Goal: Task Accomplishment & Management: Complete application form

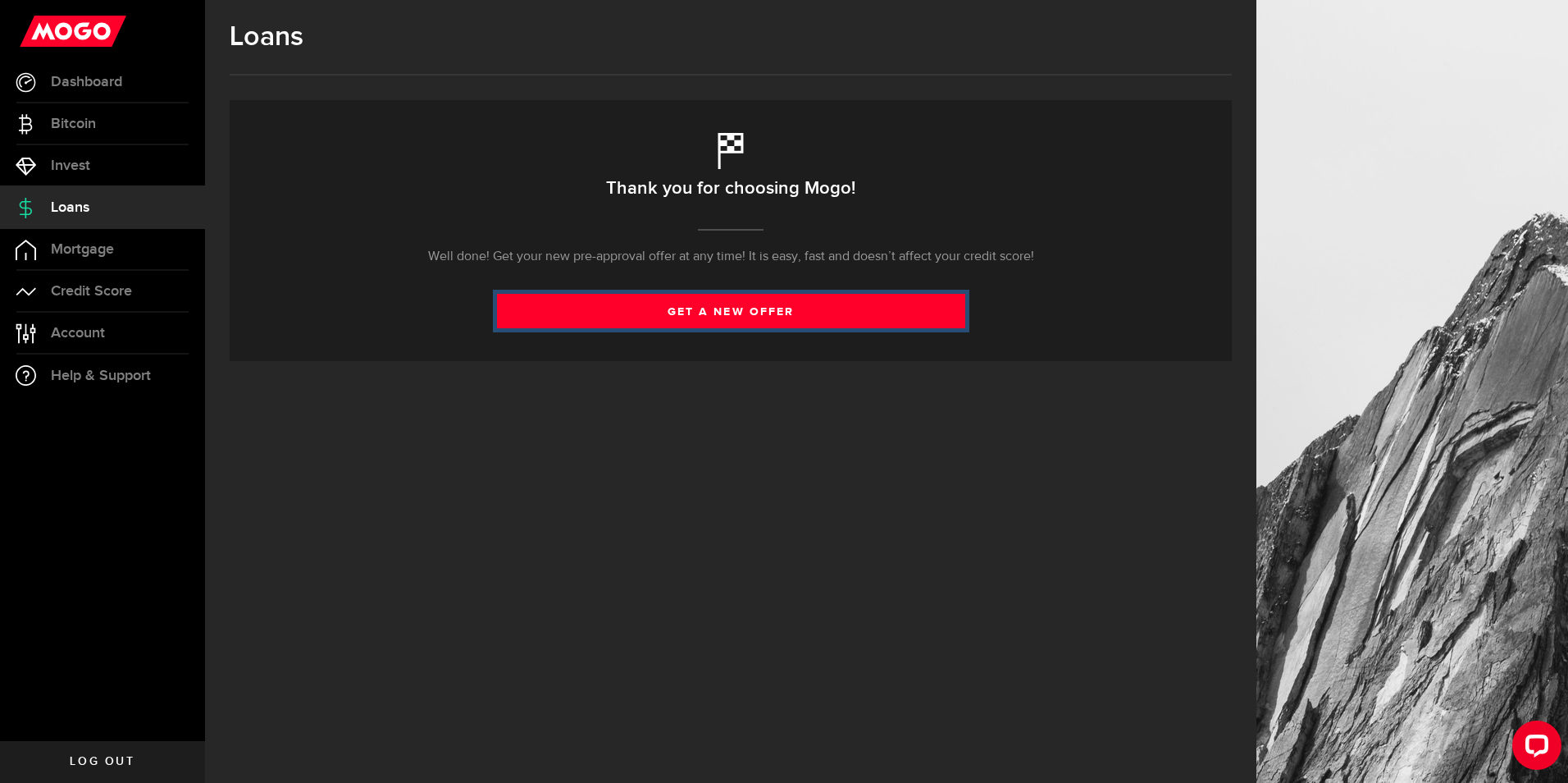
click at [693, 312] on link "get a new offer" at bounding box center [731, 311] width 469 height 34
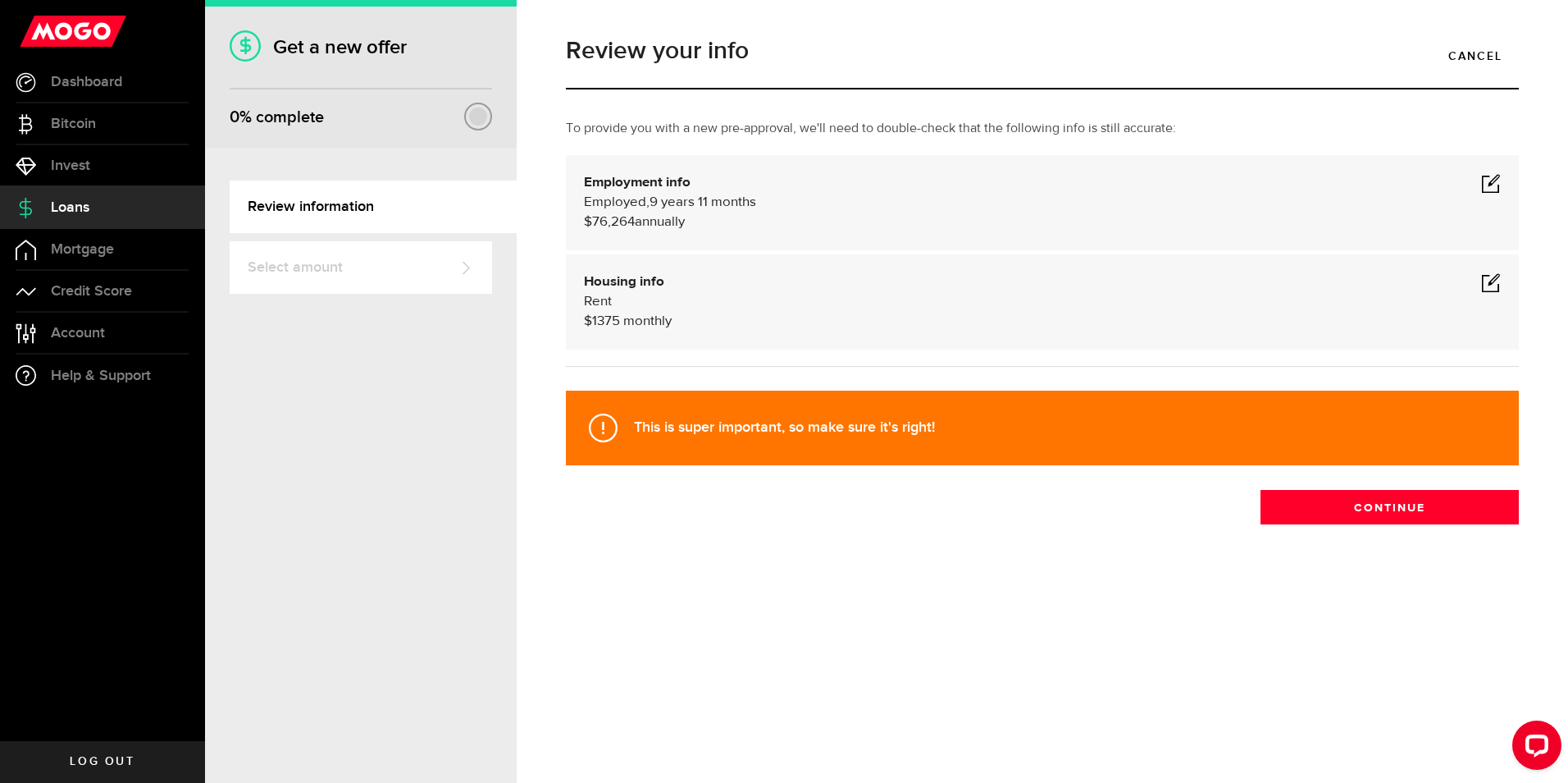
click at [1492, 180] on span at bounding box center [1491, 183] width 20 height 20
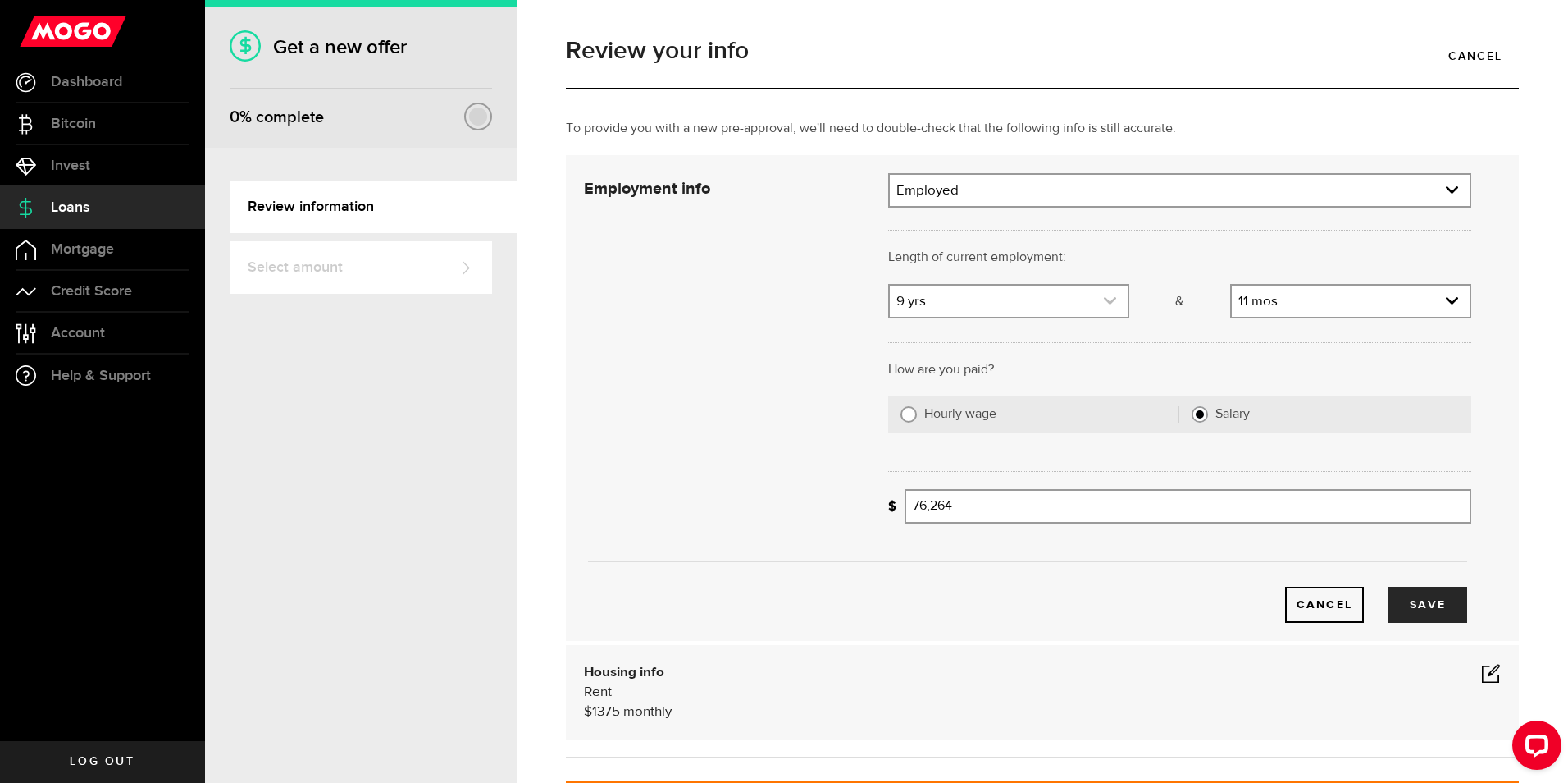
click at [1105, 297] on icon "expand select" at bounding box center [1110, 300] width 14 height 14
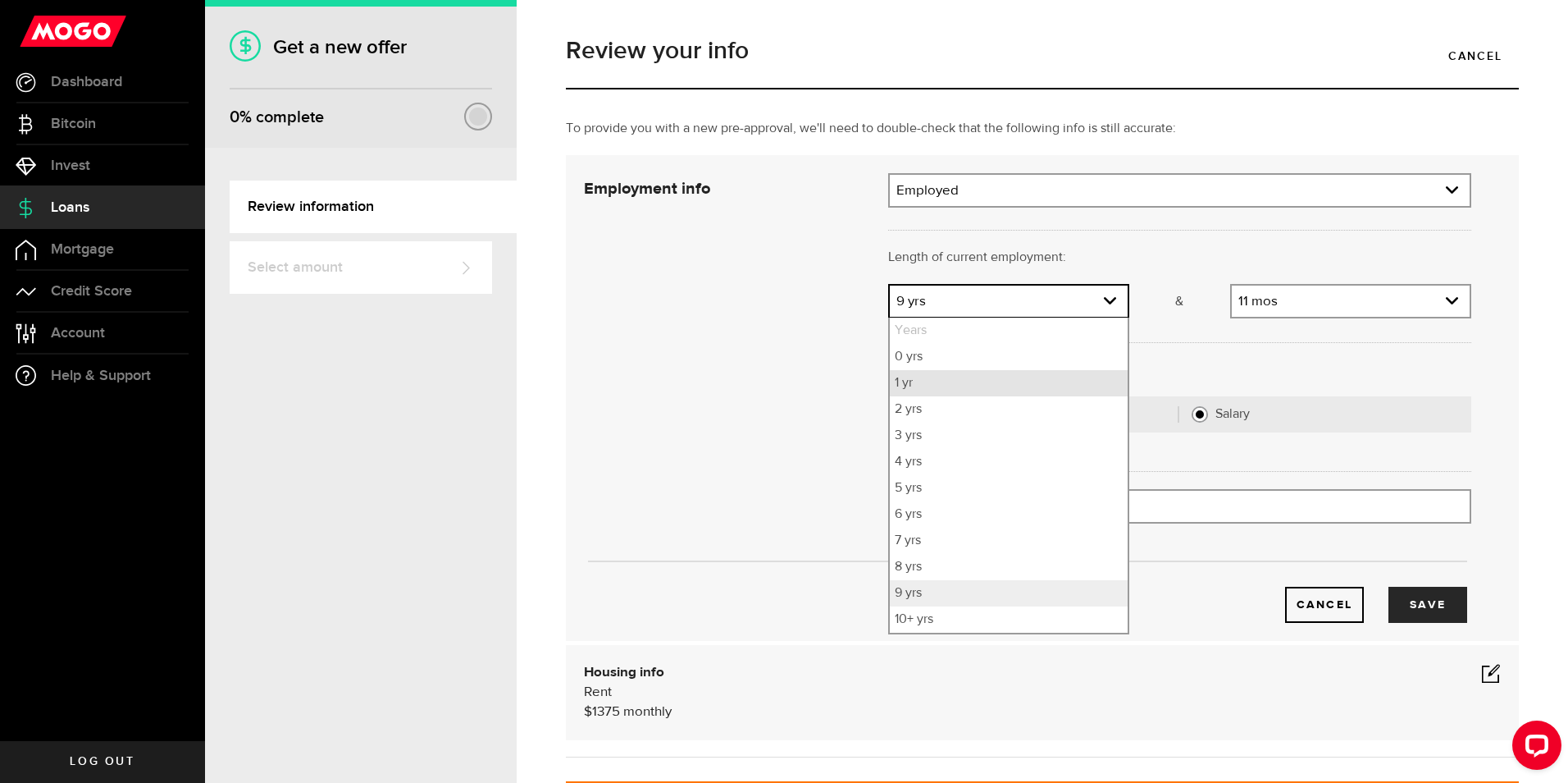
click at [916, 386] on li "1 yr" at bounding box center [1008, 383] width 238 height 27
select select "1"
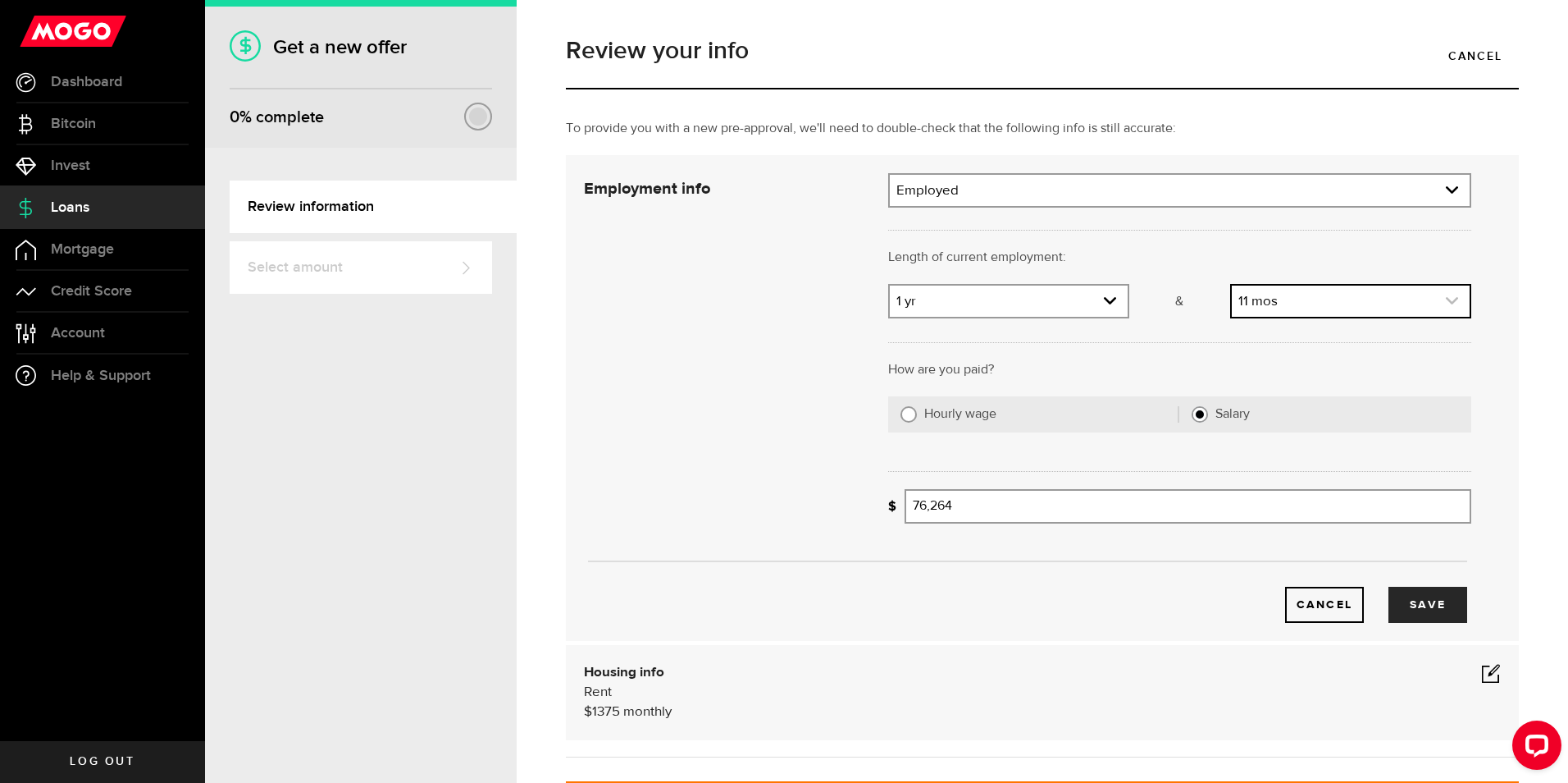
click at [1445, 300] on icon "expand select" at bounding box center [1452, 300] width 14 height 14
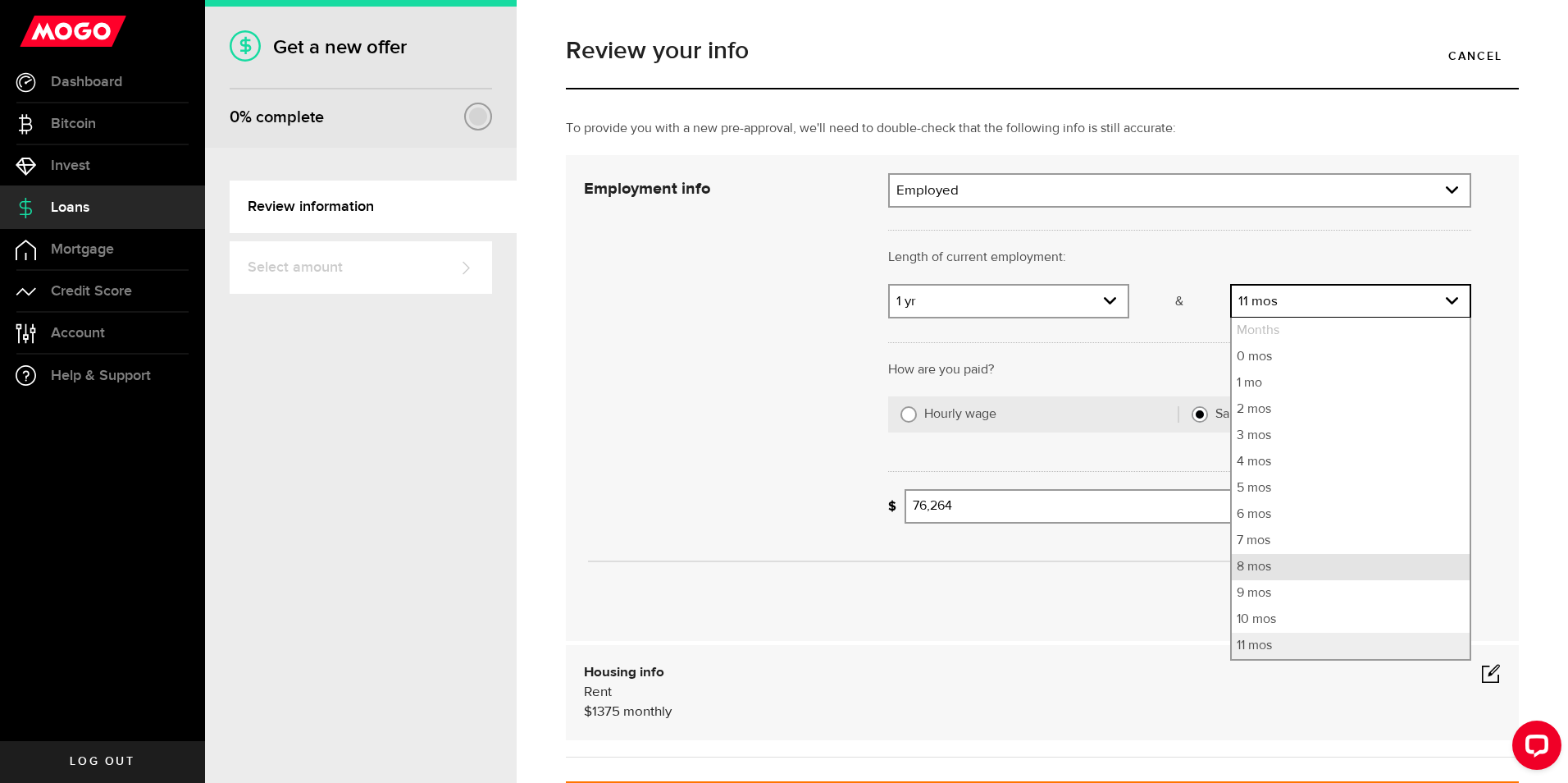
click at [1268, 575] on li "8 mos" at bounding box center [1350, 567] width 238 height 27
select select "8"
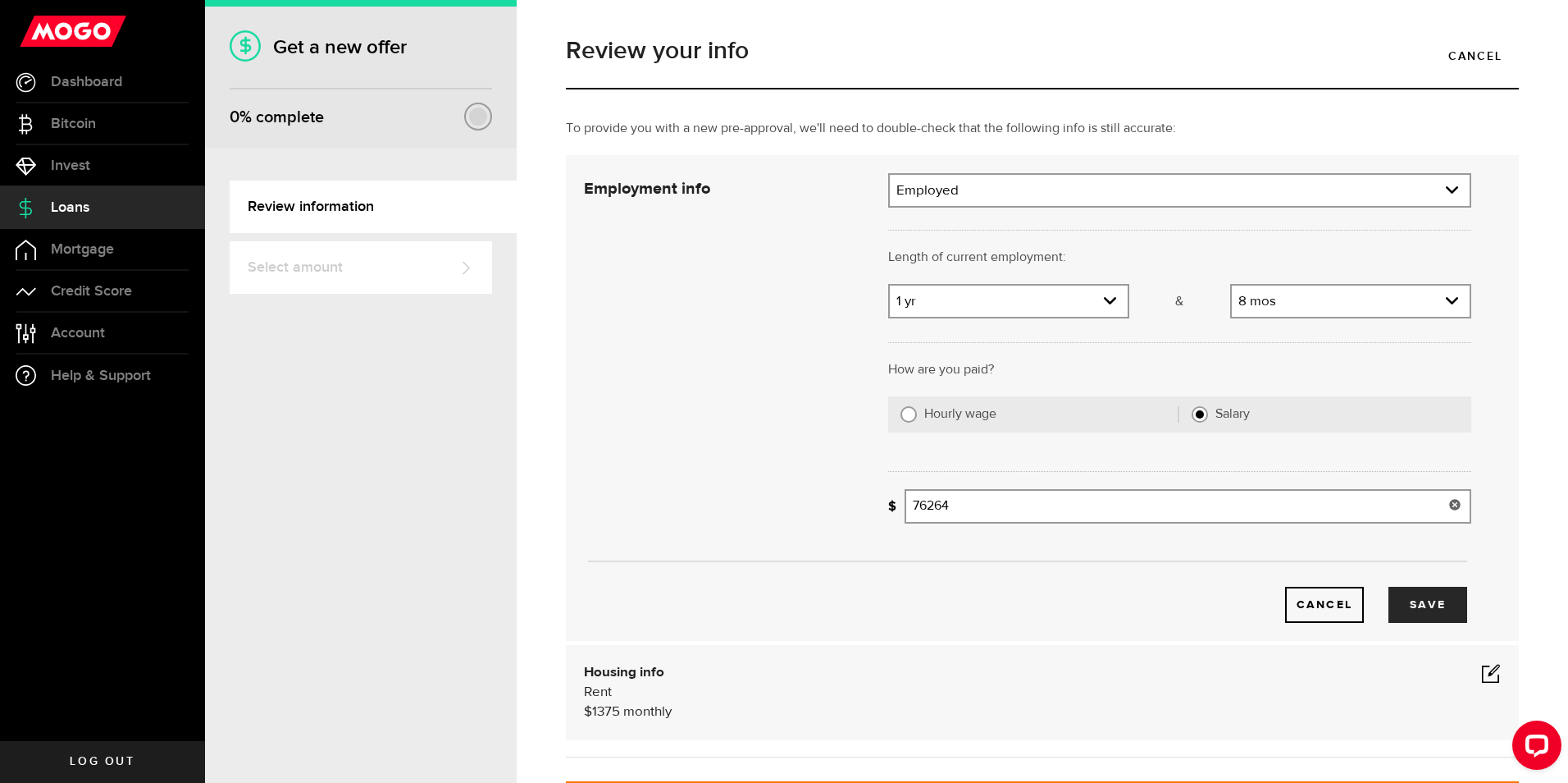
drag, startPoint x: 956, startPoint y: 507, endPoint x: 896, endPoint y: 507, distance: 60.0
click at [896, 507] on div "What's your gross annual income? 76264 Gross annual income" at bounding box center [1179, 507] width 583 height 34
type input "110,000"
click at [1413, 600] on button "Save" at bounding box center [1428, 604] width 79 height 36
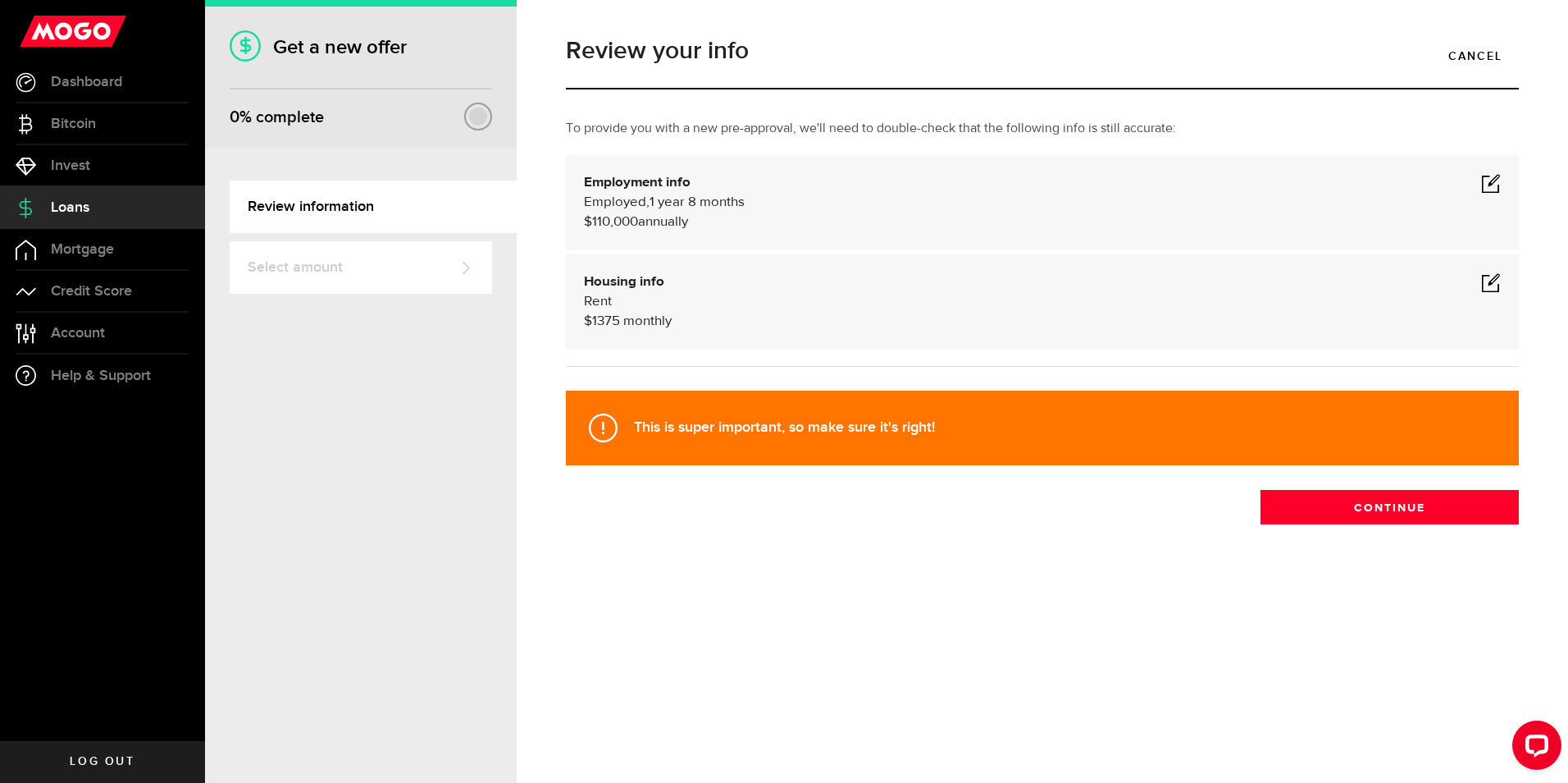
click at [1488, 287] on span at bounding box center [1491, 282] width 20 height 20
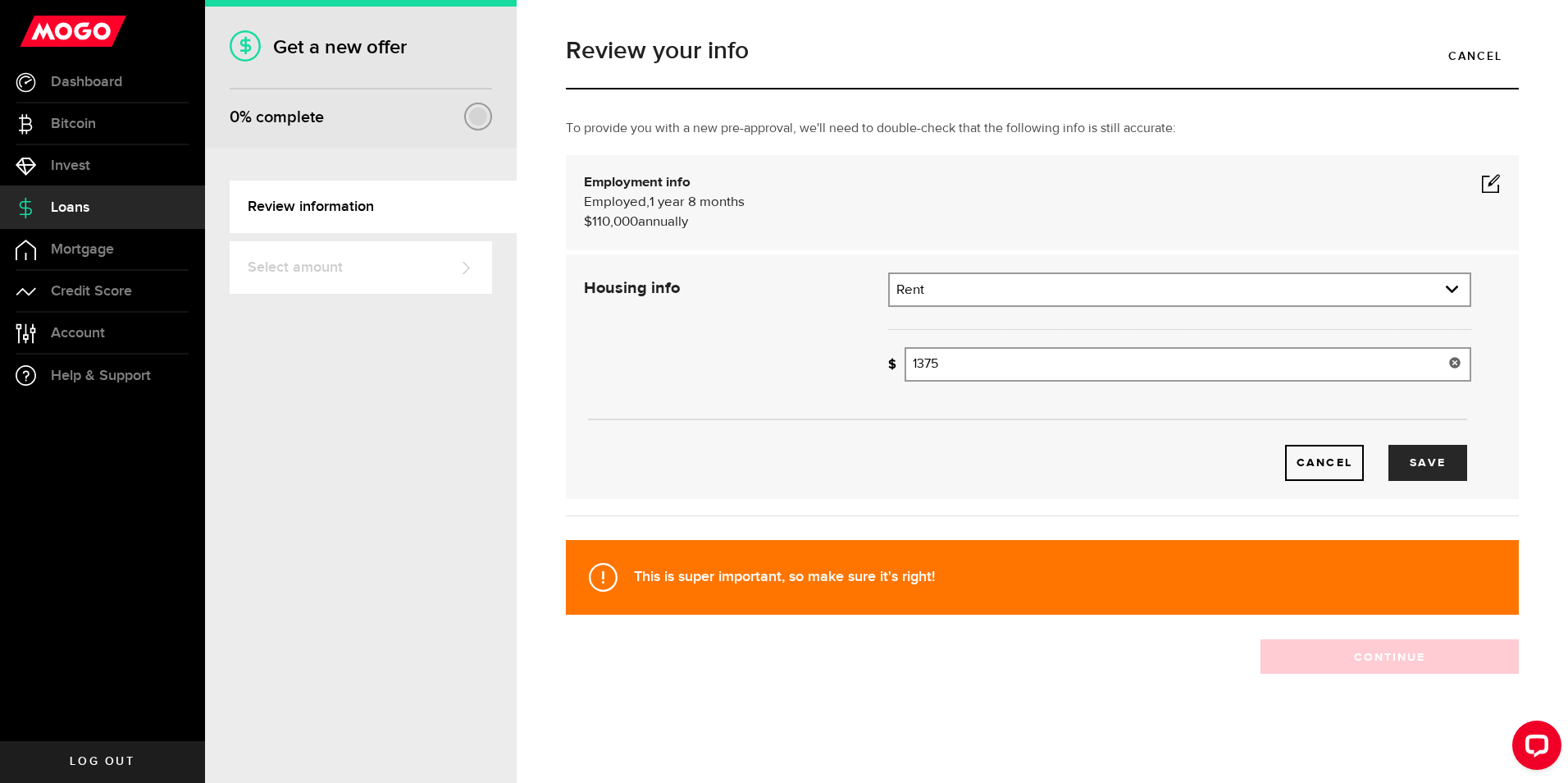
click at [956, 362] on input "1375" at bounding box center [1188, 364] width 566 height 34
type input "1"
type input "1,600"
click at [1430, 468] on button "Save" at bounding box center [1428, 463] width 79 height 36
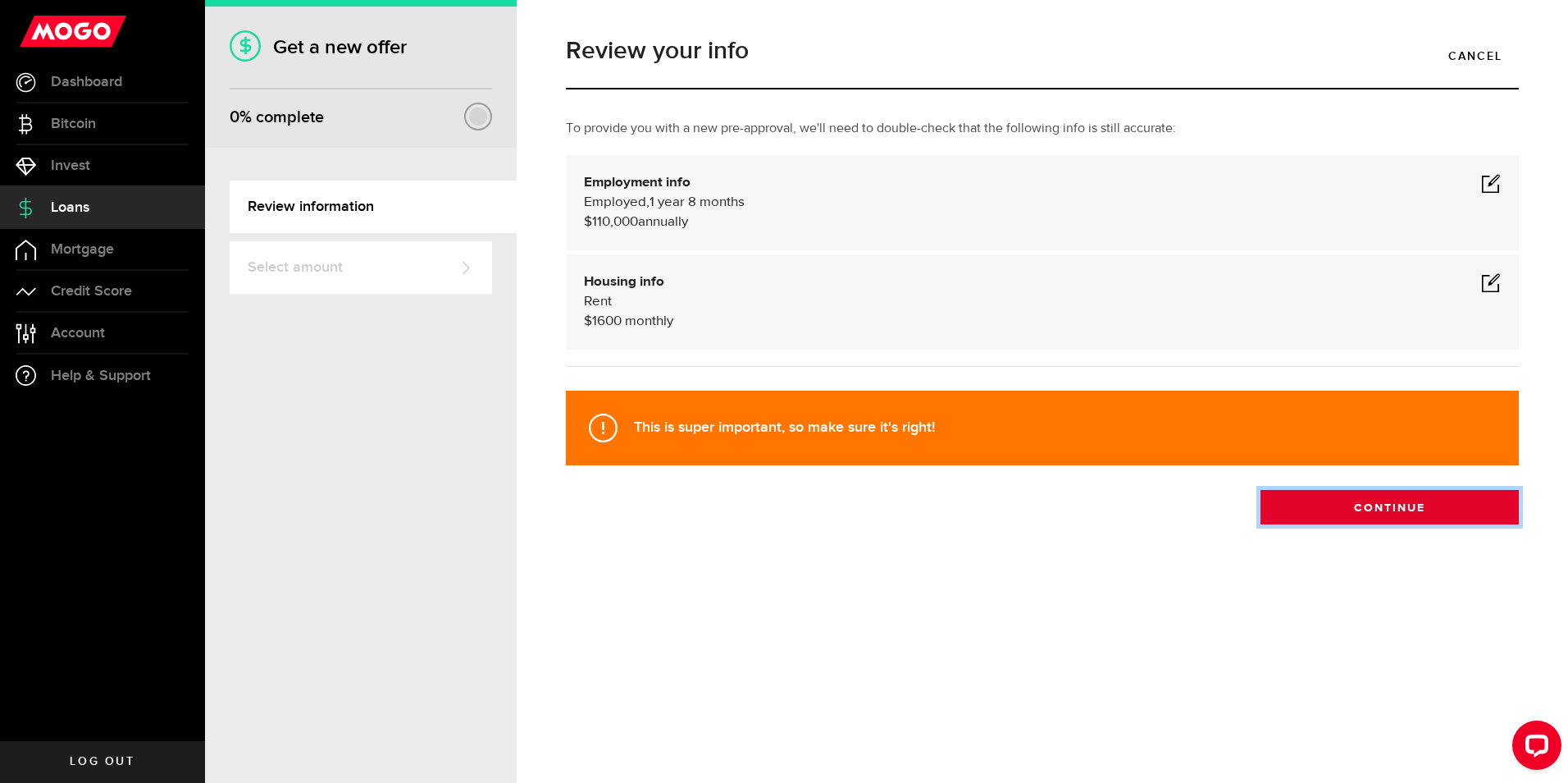
click at [1388, 505] on button "Continue" at bounding box center [1389, 507] width 258 height 34
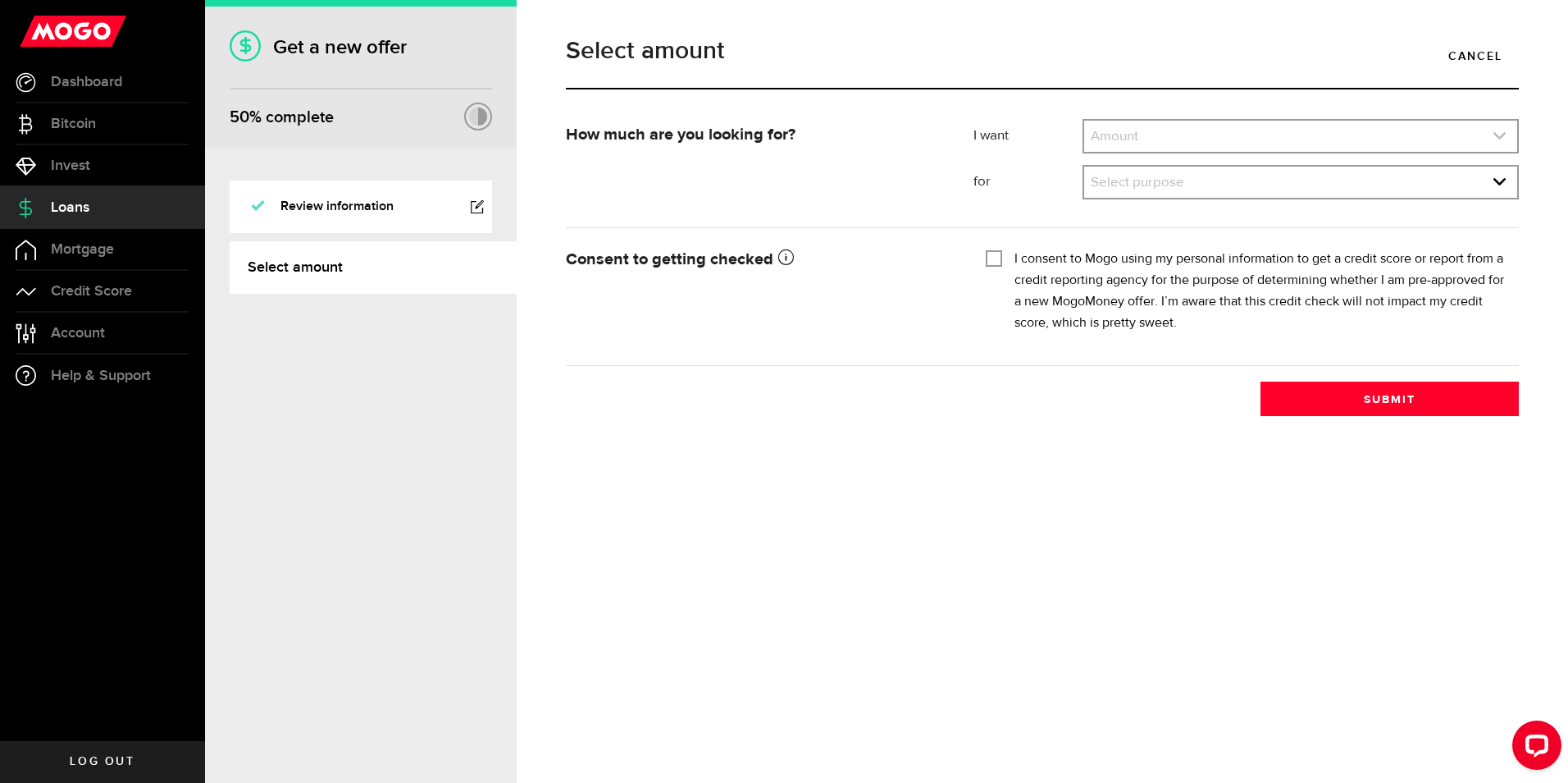
click at [1499, 134] on icon "expand select" at bounding box center [1499, 136] width 14 height 14
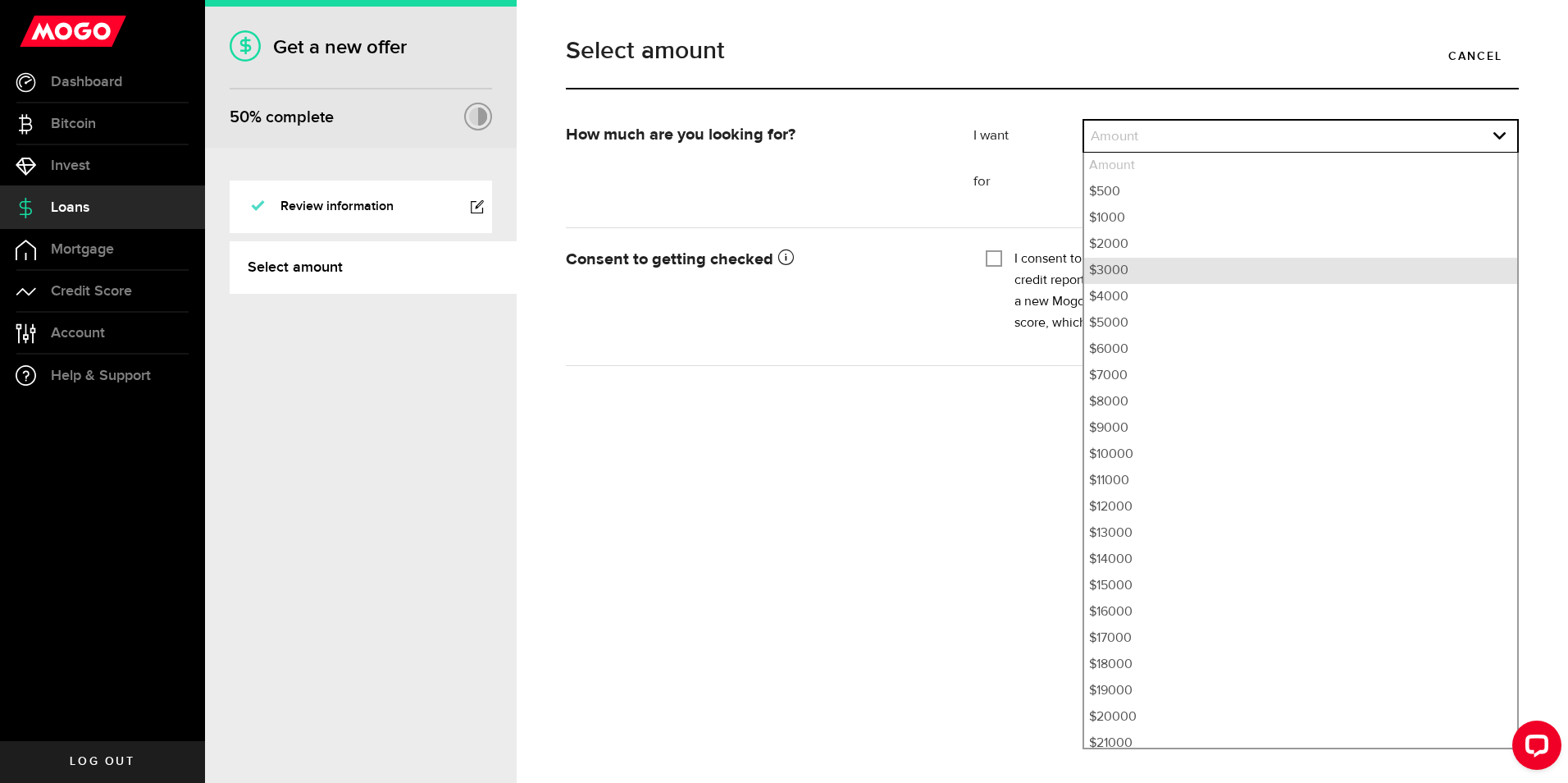
click at [1123, 266] on li "$3000" at bounding box center [1300, 270] width 433 height 27
select select "3000"
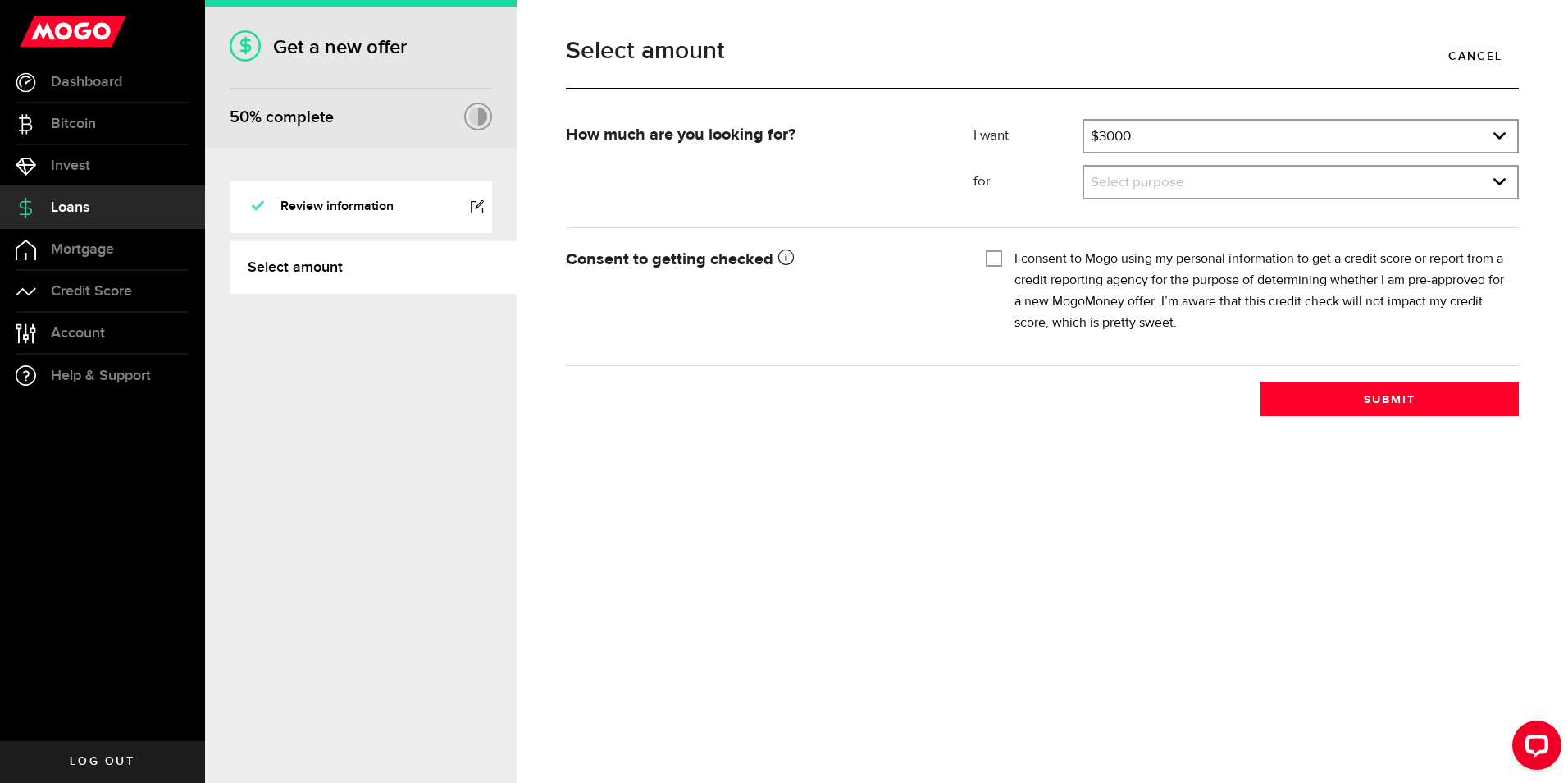
click at [921, 294] on div "Consent to getting checked Mogo will obtain the credit reports from Equifax Can…" at bounding box center [1042, 296] width 978 height 105
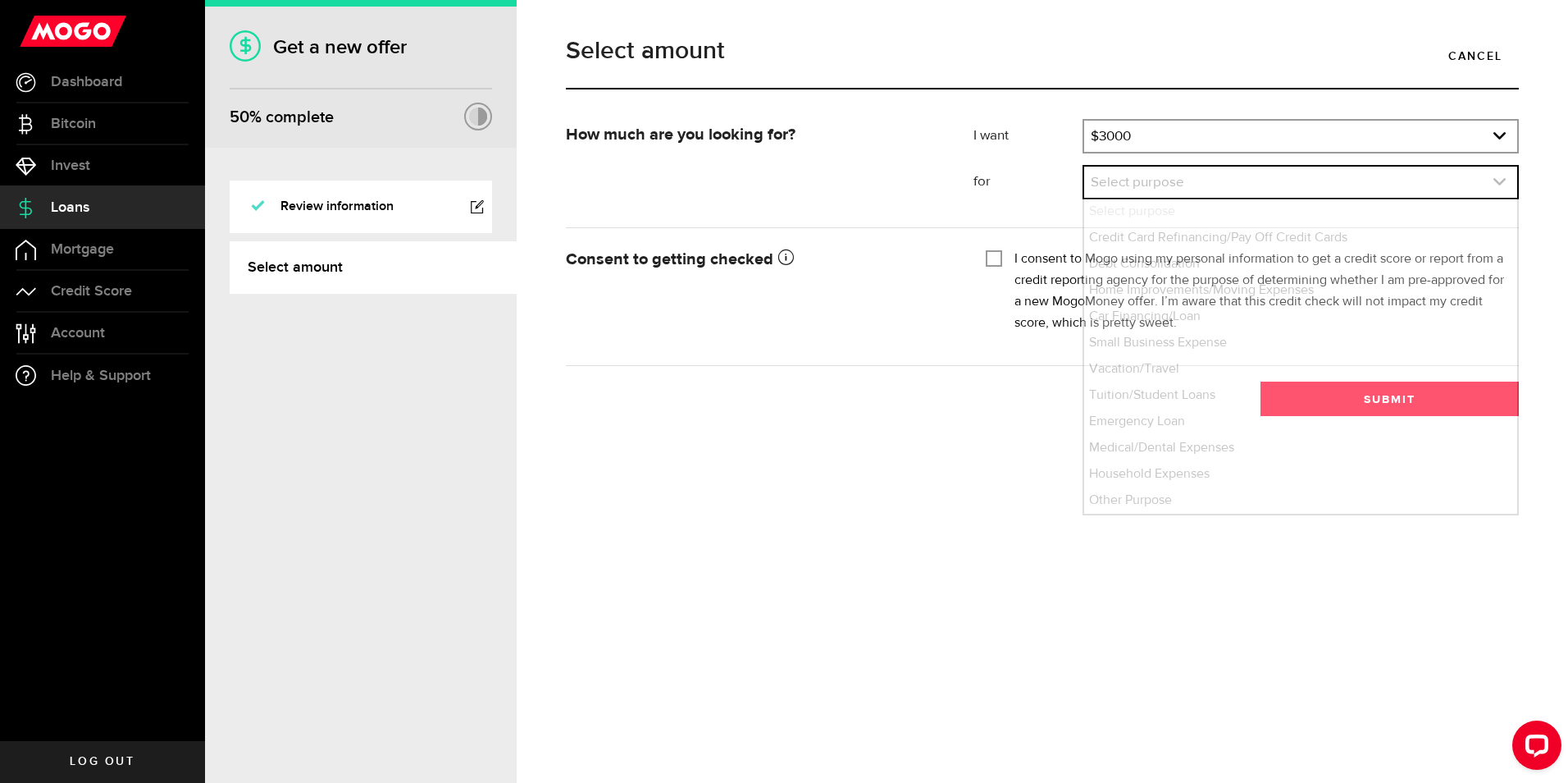
click at [1126, 174] on link "expand select" at bounding box center [1300, 182] width 433 height 31
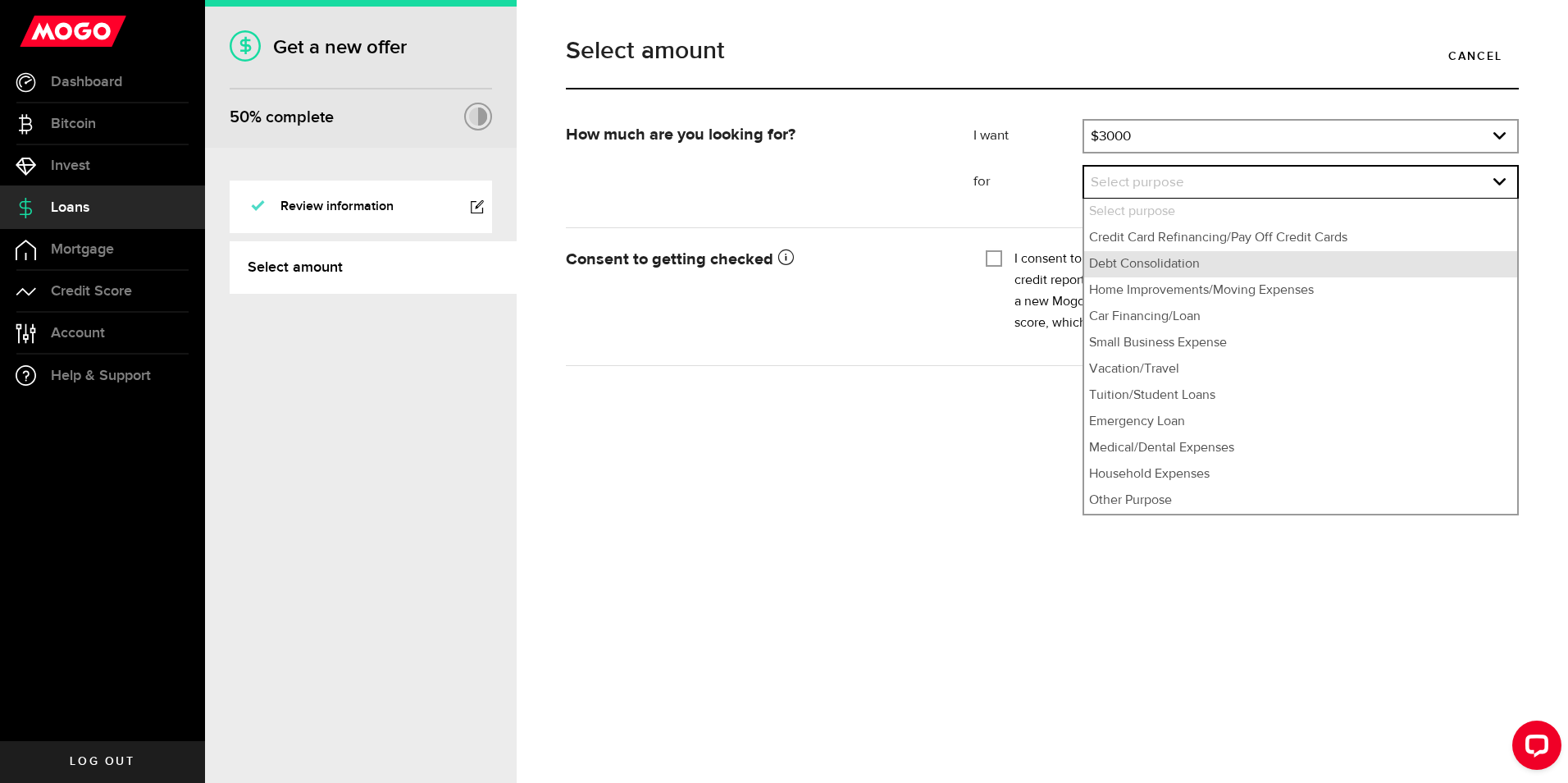
click at [1141, 267] on li "Debt Consolidation" at bounding box center [1300, 264] width 433 height 27
select select "Debt Consolidation"
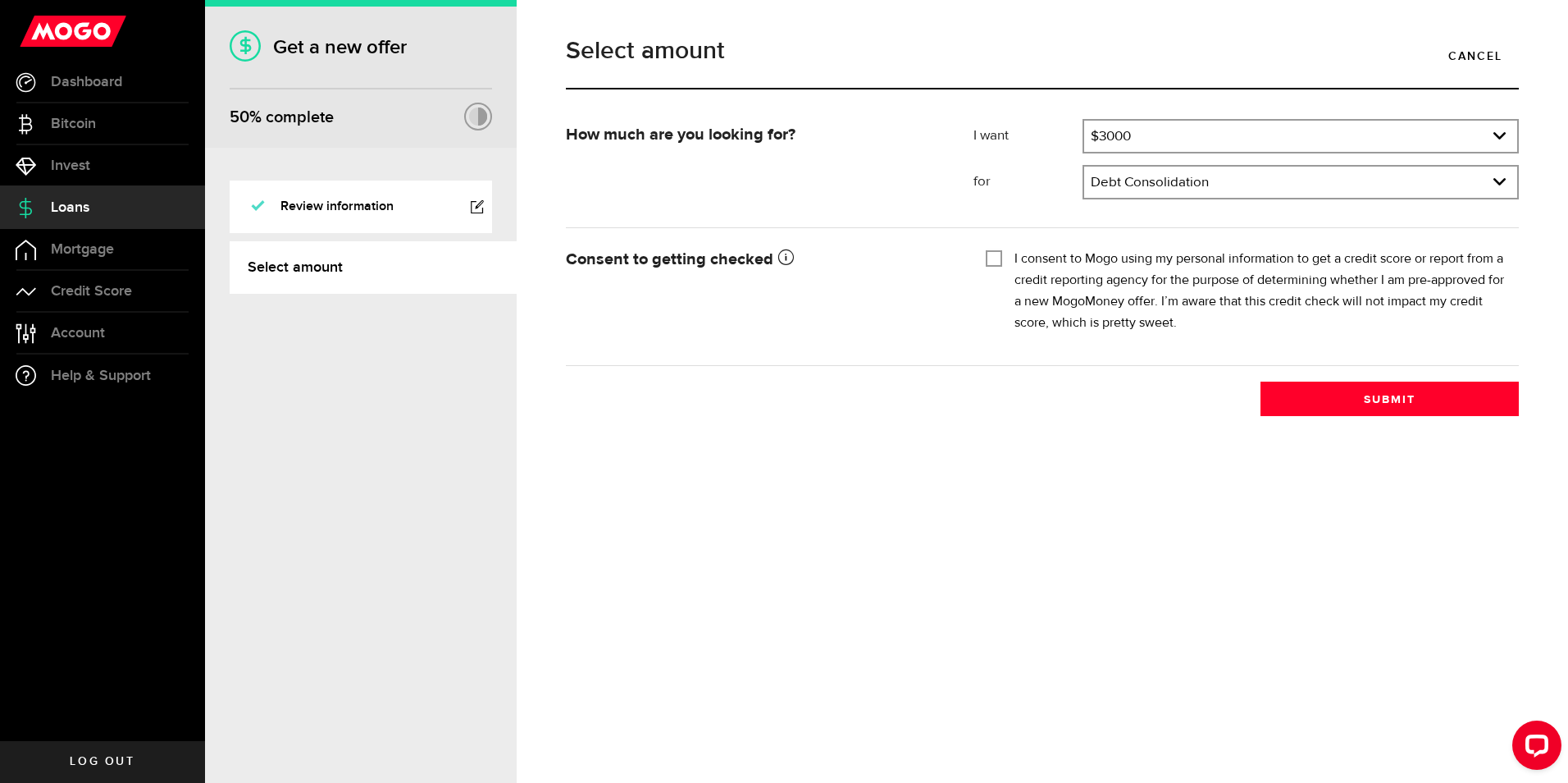
click at [917, 269] on div "Consent to getting checked Mogo will obtain the credit reports from Equifax Can…" at bounding box center [1042, 296] width 978 height 105
click at [1001, 257] on input "I consent to Mogo using my personal information to get a credit score or report…" at bounding box center [994, 257] width 16 height 16
checkbox input "true"
click at [1390, 397] on button "Submit" at bounding box center [1389, 398] width 258 height 34
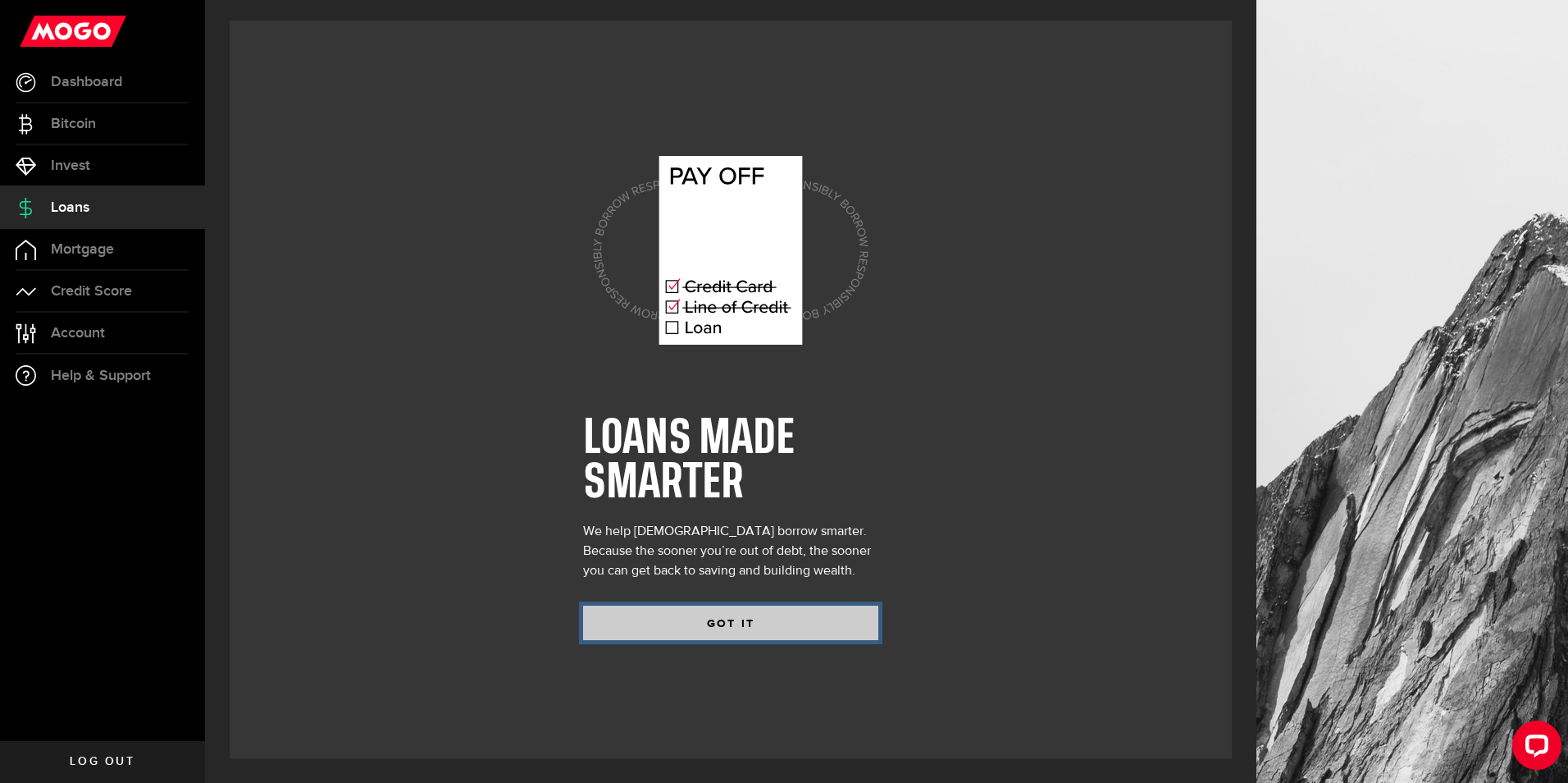
click at [733, 622] on button "GOT IT" at bounding box center [730, 622] width 295 height 34
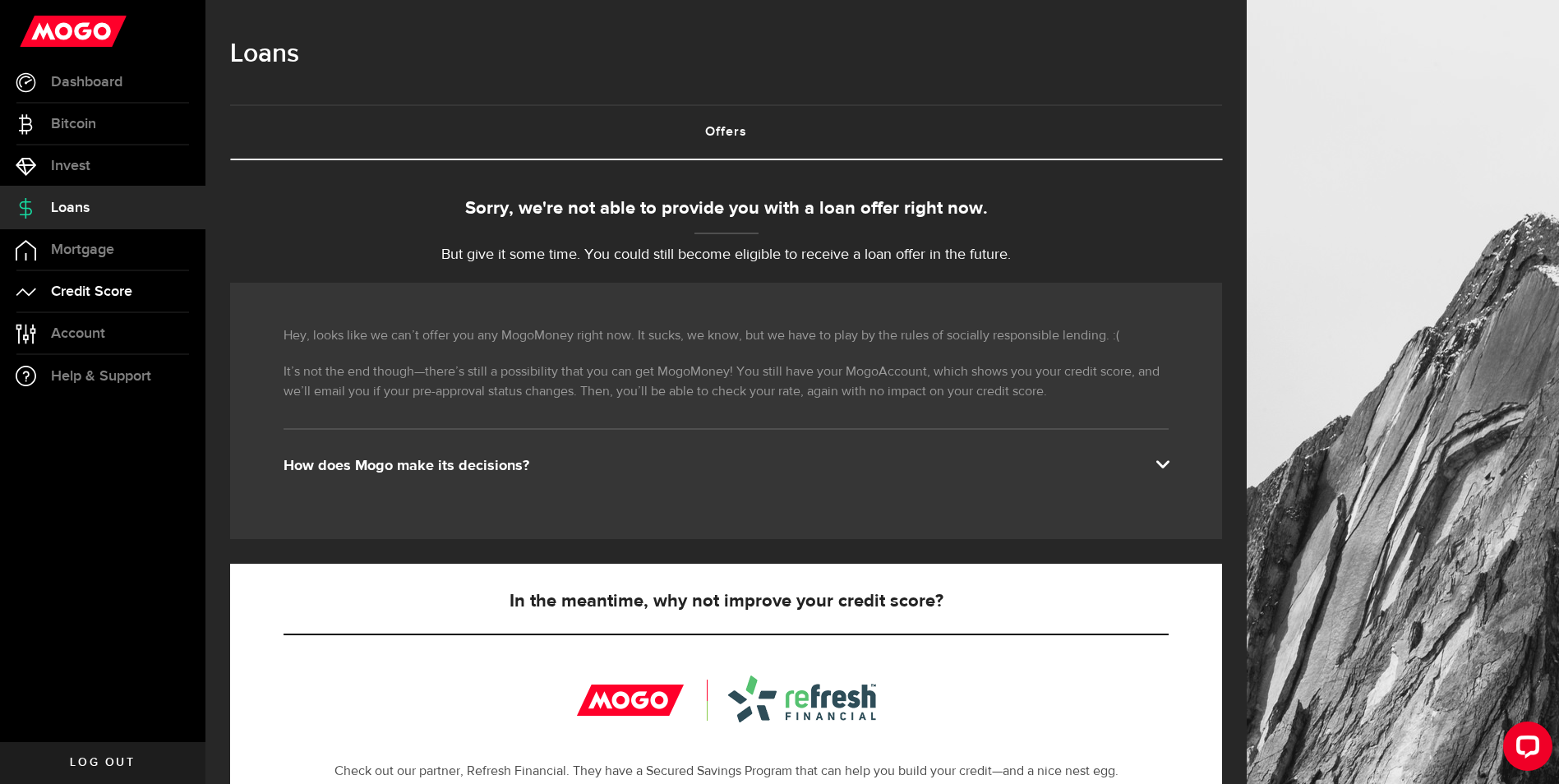
click at [126, 294] on span "Credit Score" at bounding box center [91, 291] width 82 height 15
